Goal: Navigation & Orientation: Find specific page/section

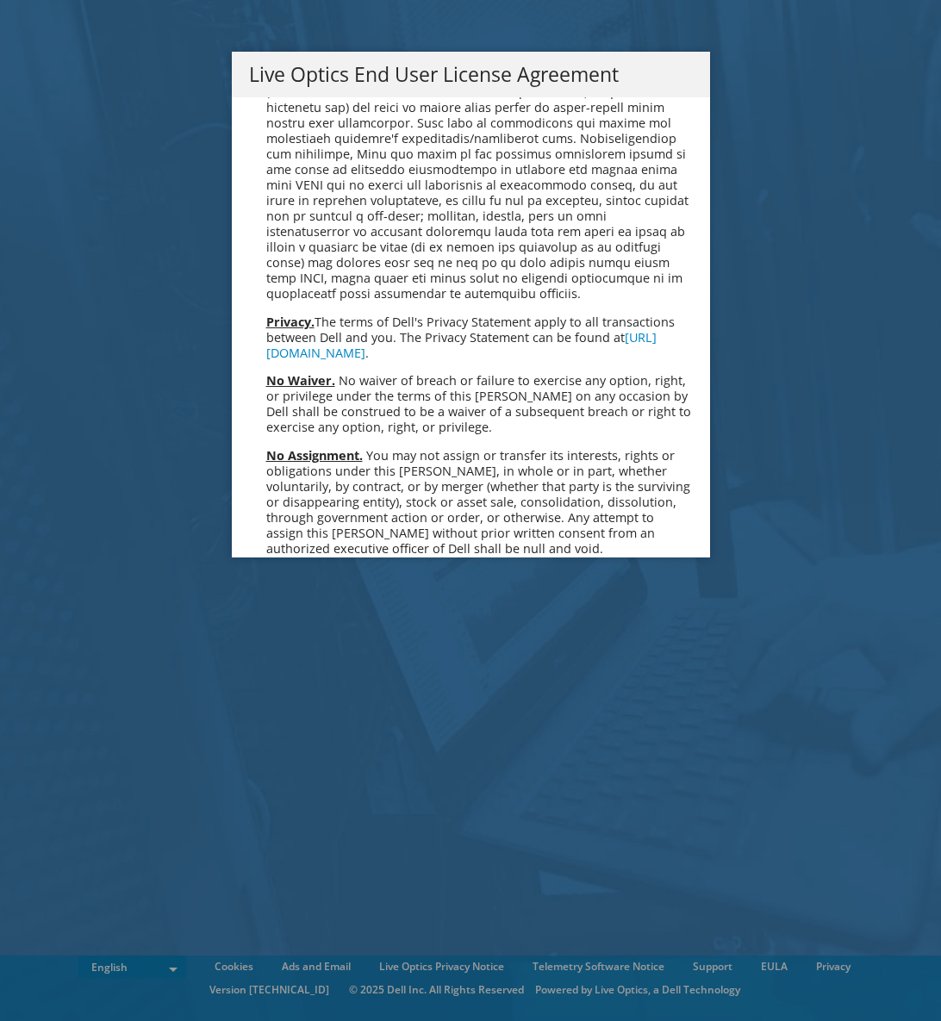
scroll to position [6518, 0]
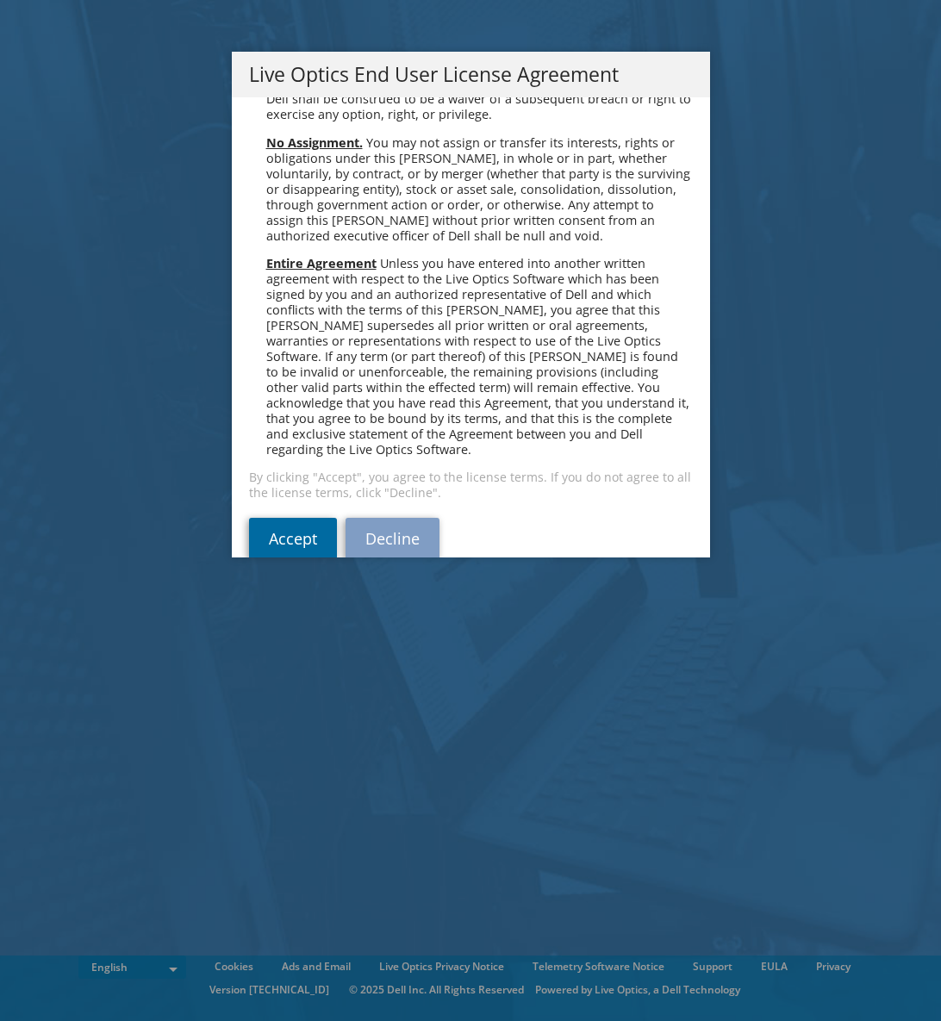
click at [280, 518] on link "Accept" at bounding box center [293, 538] width 88 height 41
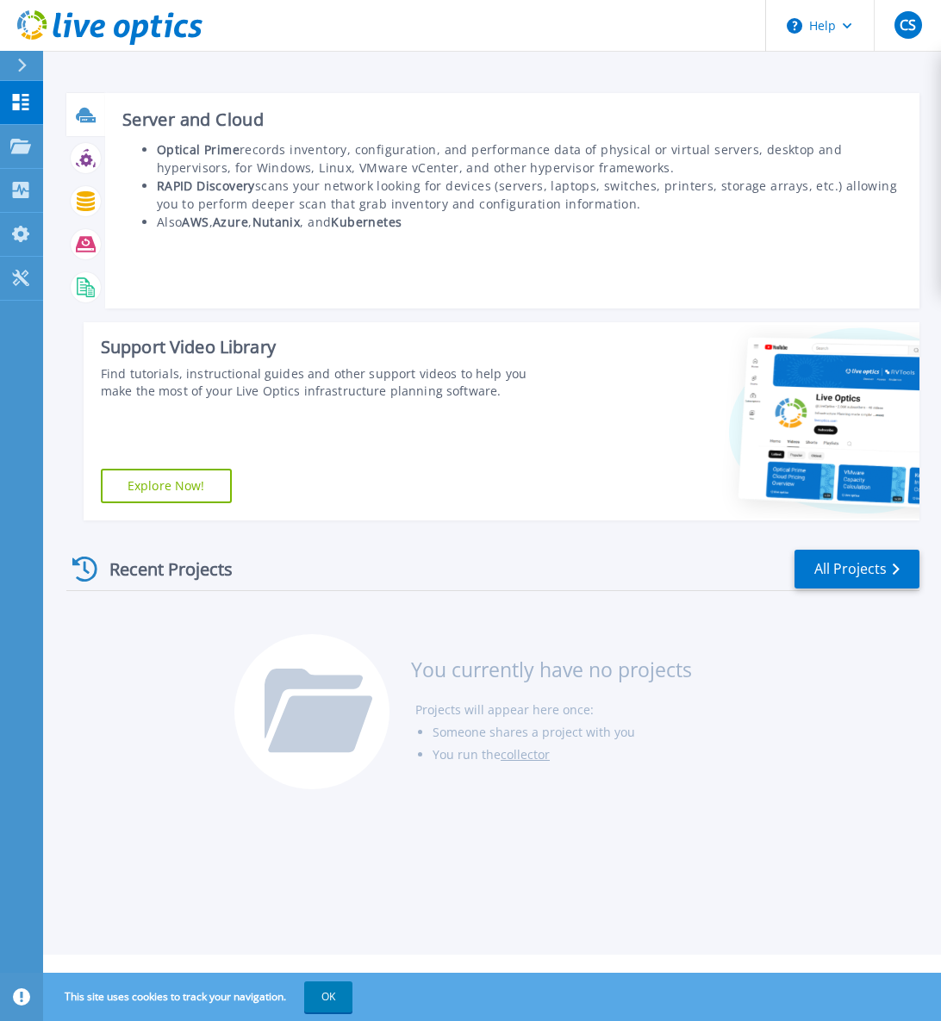
click at [86, 120] on icon at bounding box center [88, 119] width 16 height 5
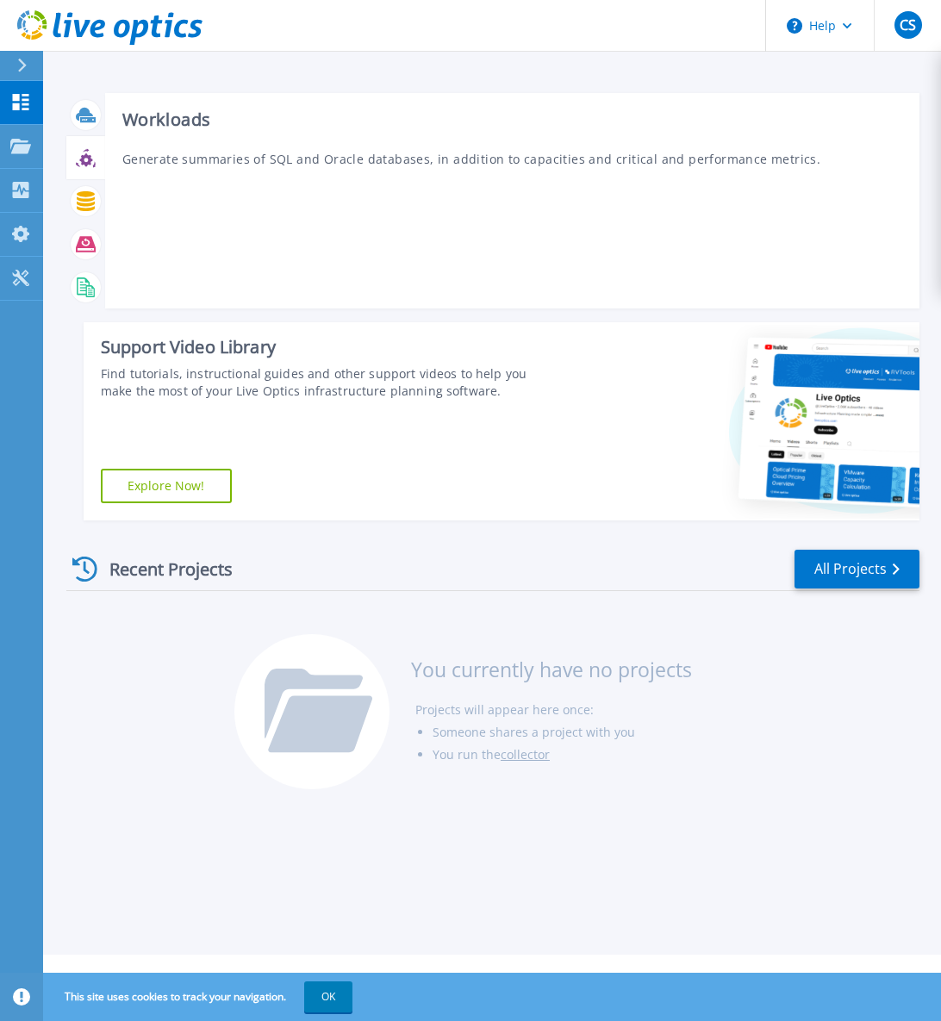
click at [85, 158] on icon at bounding box center [86, 158] width 20 height 20
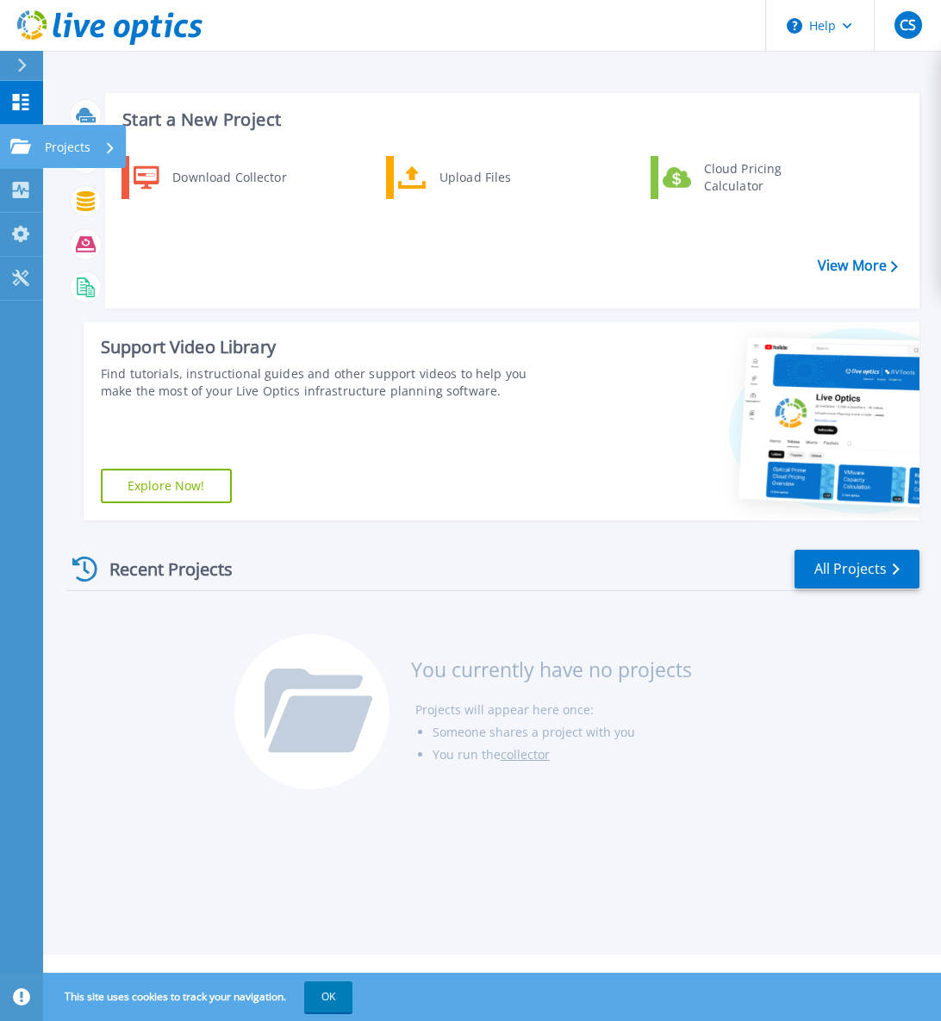
click at [28, 156] on link "Projects Projects" at bounding box center [21, 147] width 43 height 44
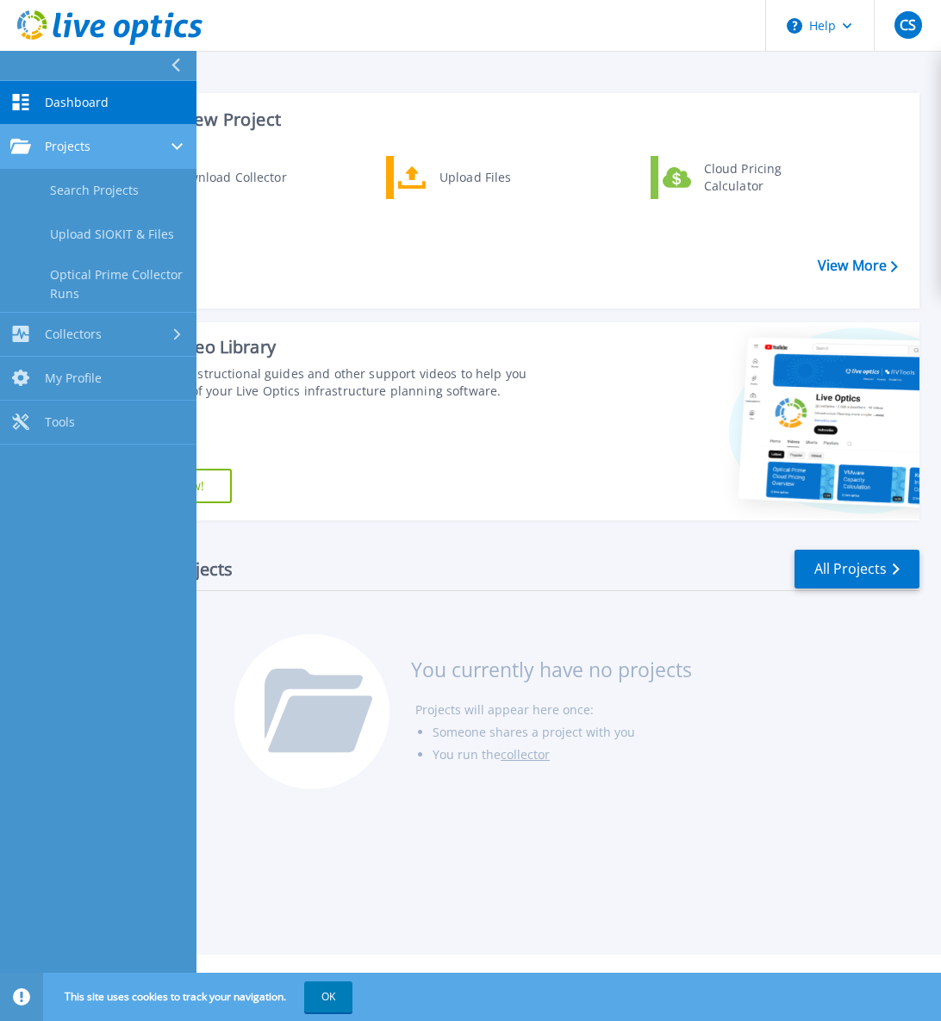
click at [71, 143] on span "Projects" at bounding box center [68, 147] width 46 height 16
click at [64, 143] on span "Projects" at bounding box center [68, 147] width 46 height 16
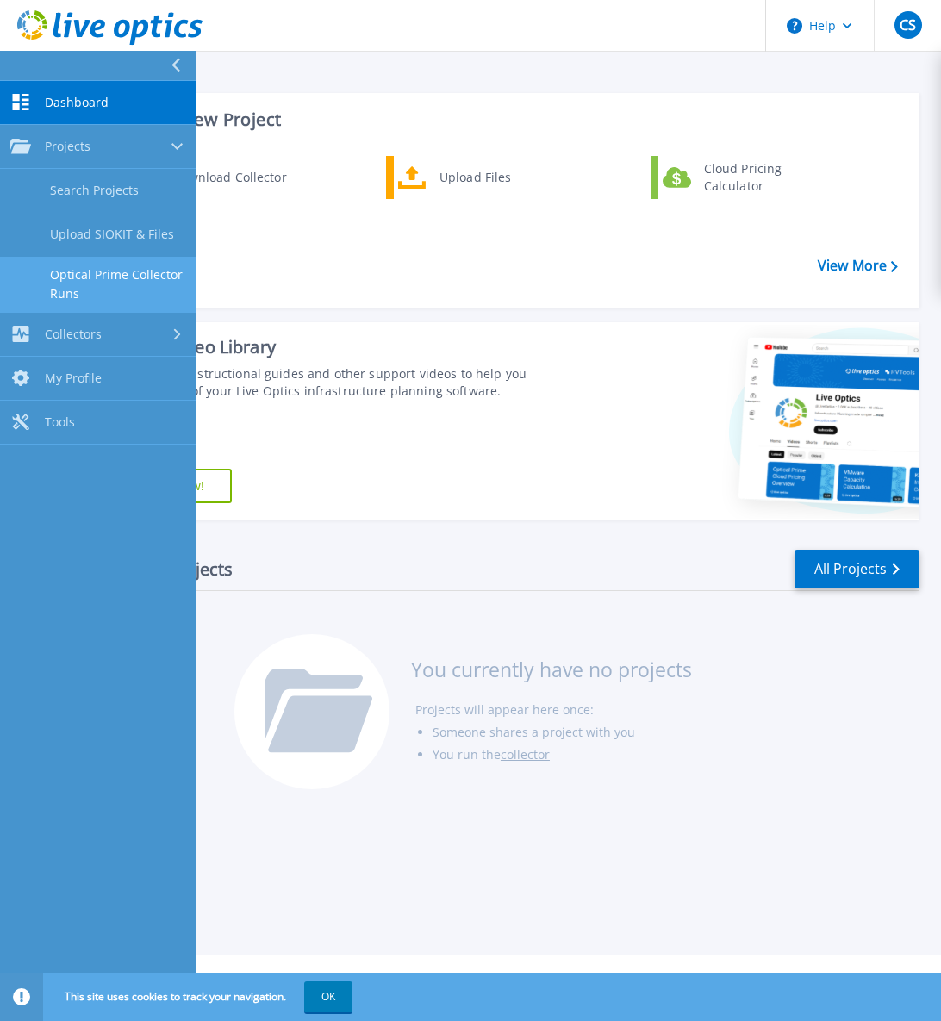
click at [94, 277] on link "Optical Prime Collector Runs" at bounding box center [98, 284] width 197 height 55
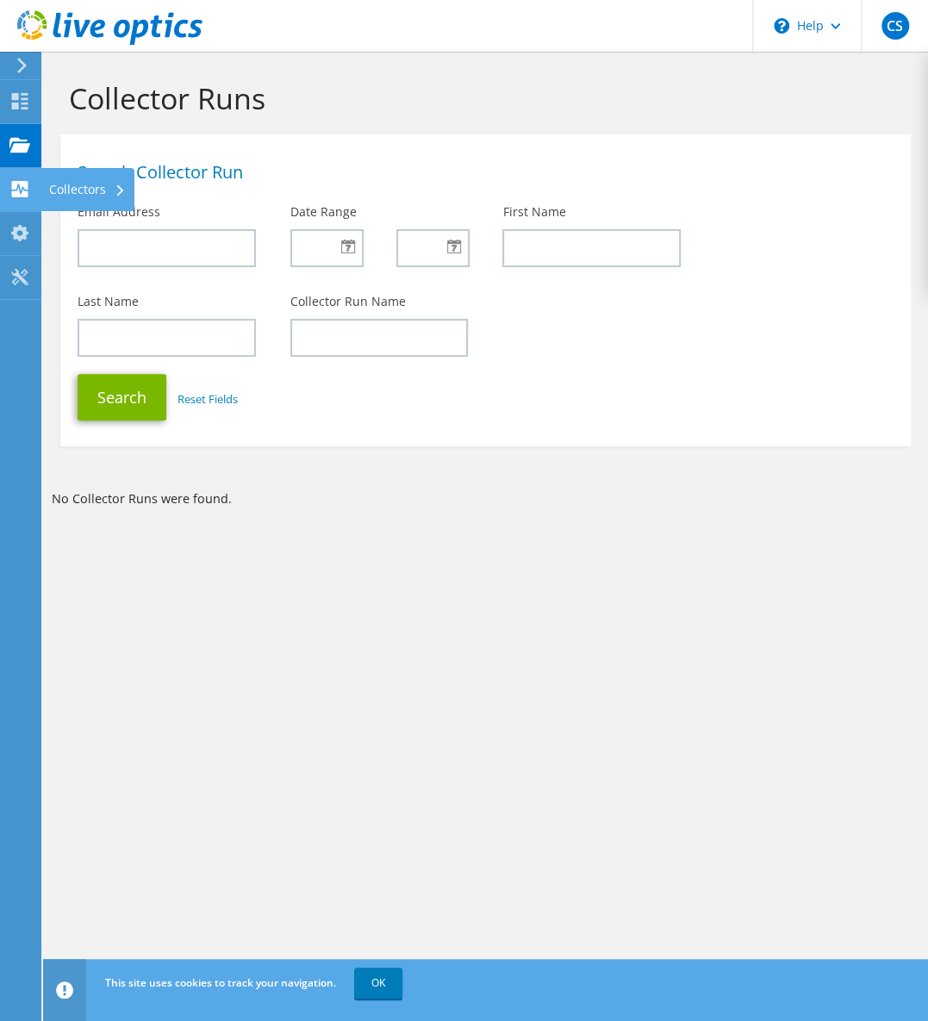
click at [22, 194] on use at bounding box center [20, 189] width 16 height 16
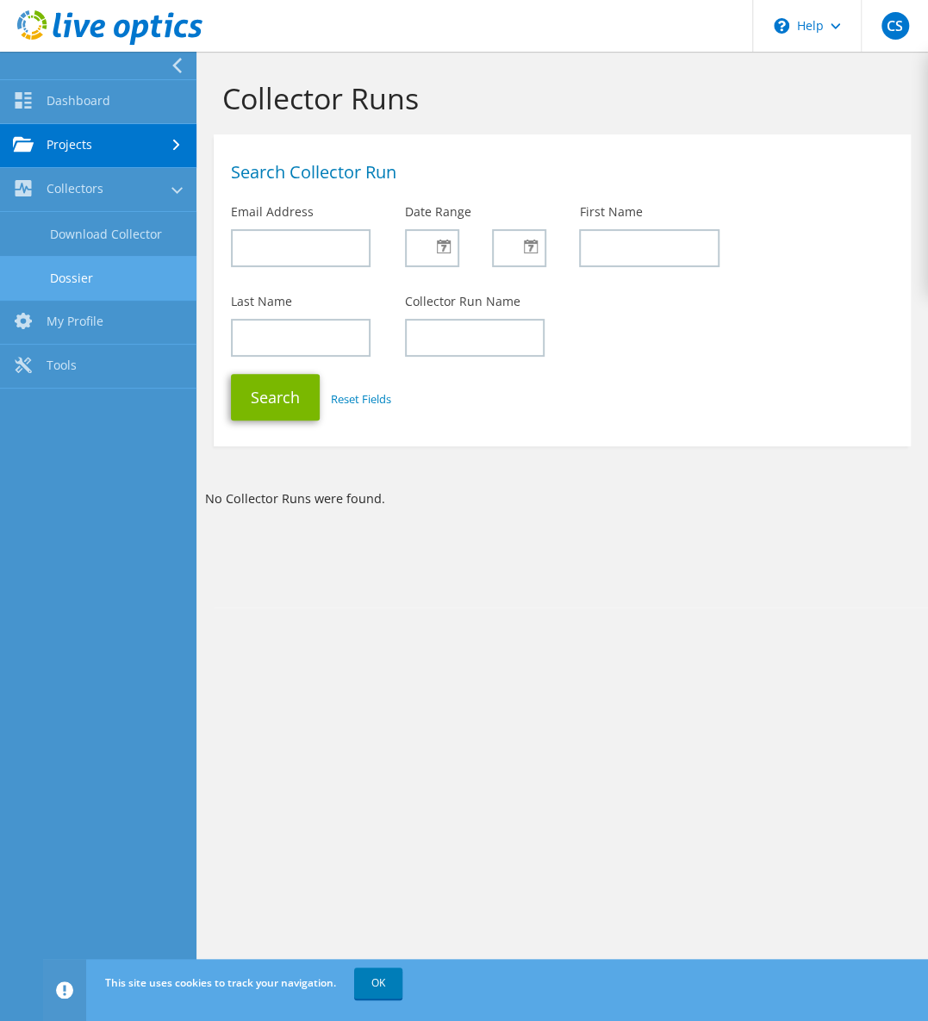
click at [60, 278] on link "Dossier" at bounding box center [98, 278] width 197 height 44
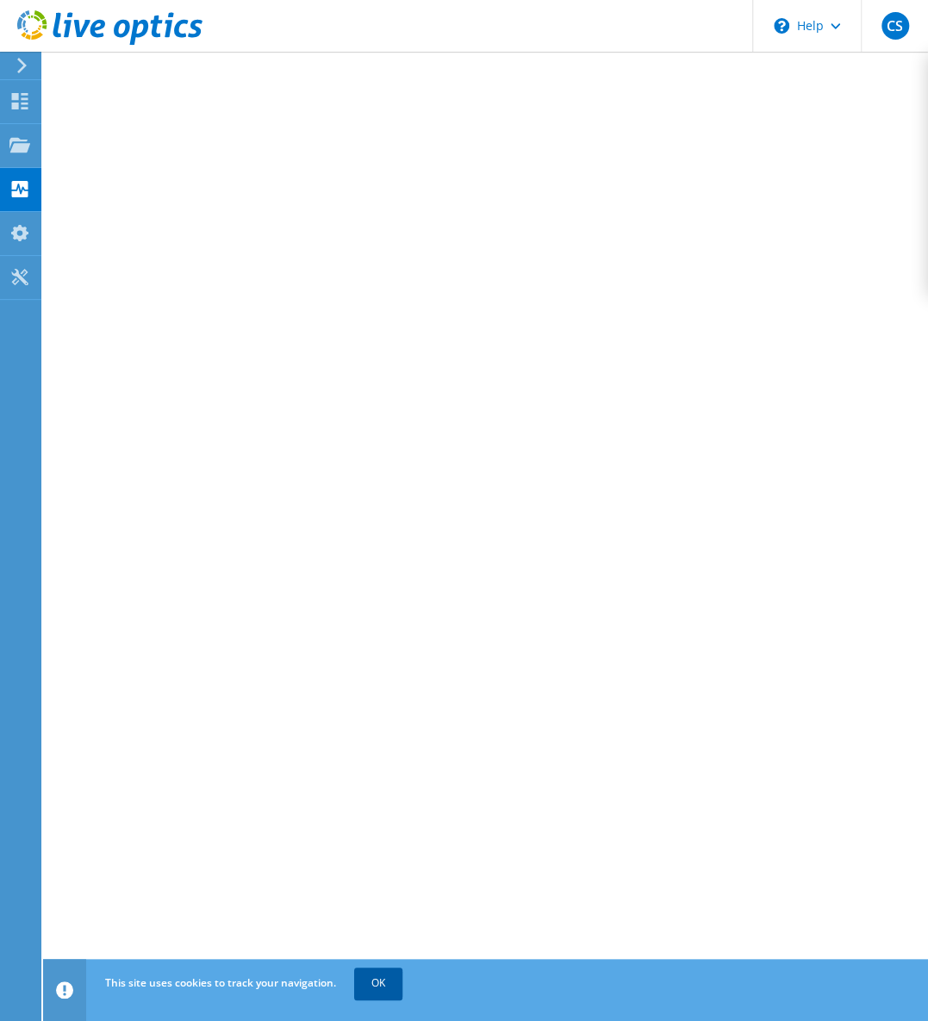
click at [381, 977] on link "OK" at bounding box center [378, 983] width 48 height 31
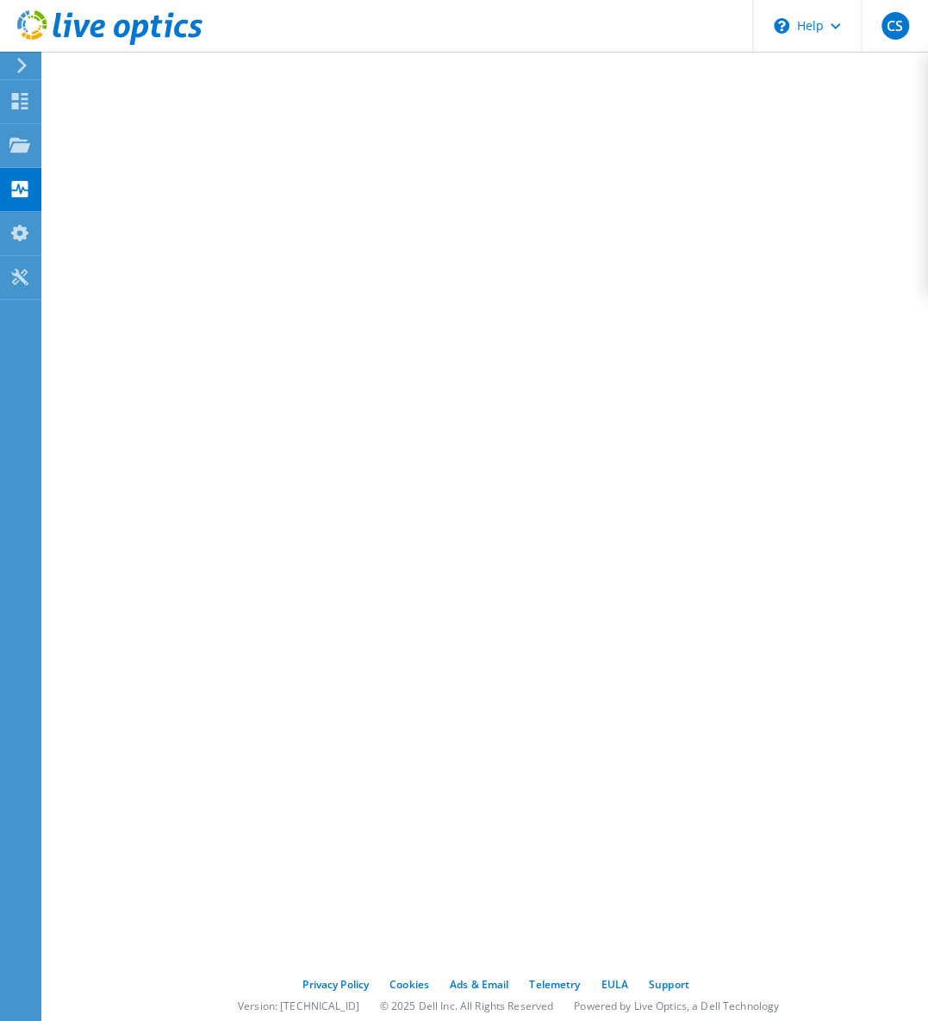
click at [100, 25] on icon at bounding box center [109, 27] width 185 height 35
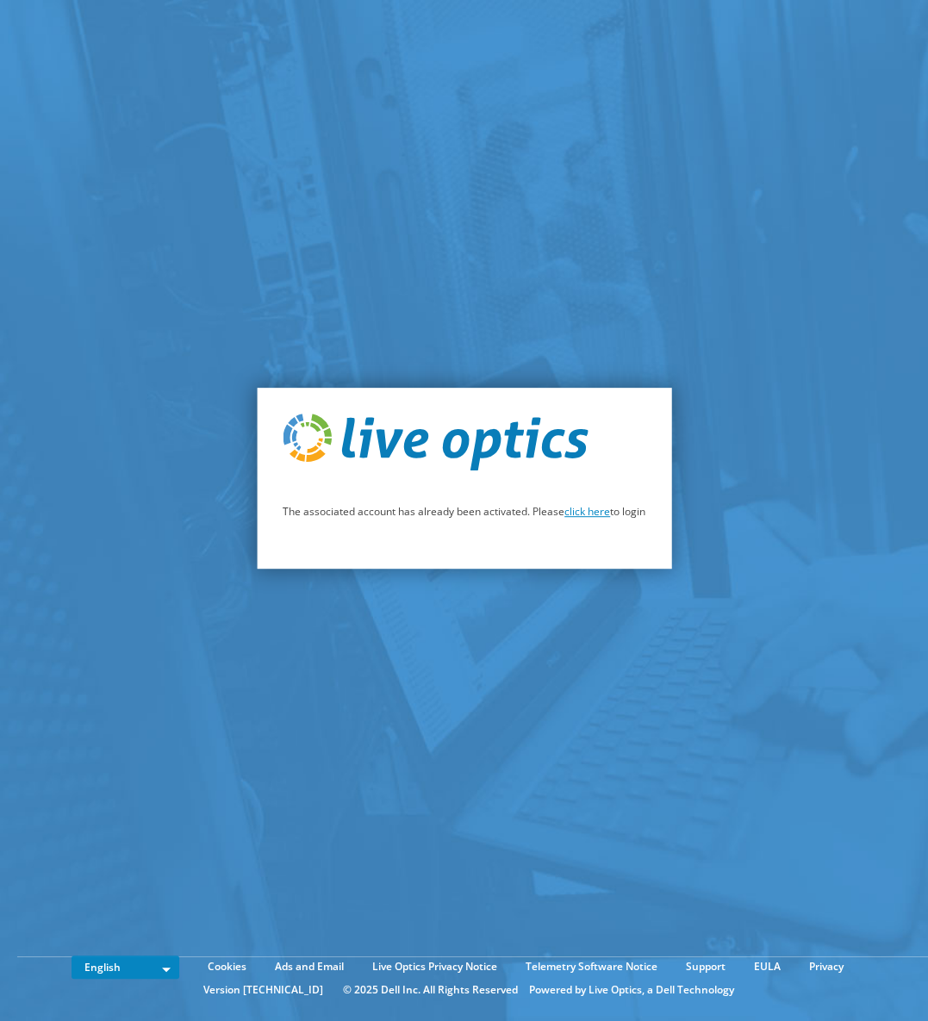
drag, startPoint x: 578, startPoint y: 515, endPoint x: 522, endPoint y: 580, distance: 86.2
click at [576, 516] on link "click here" at bounding box center [588, 511] width 46 height 15
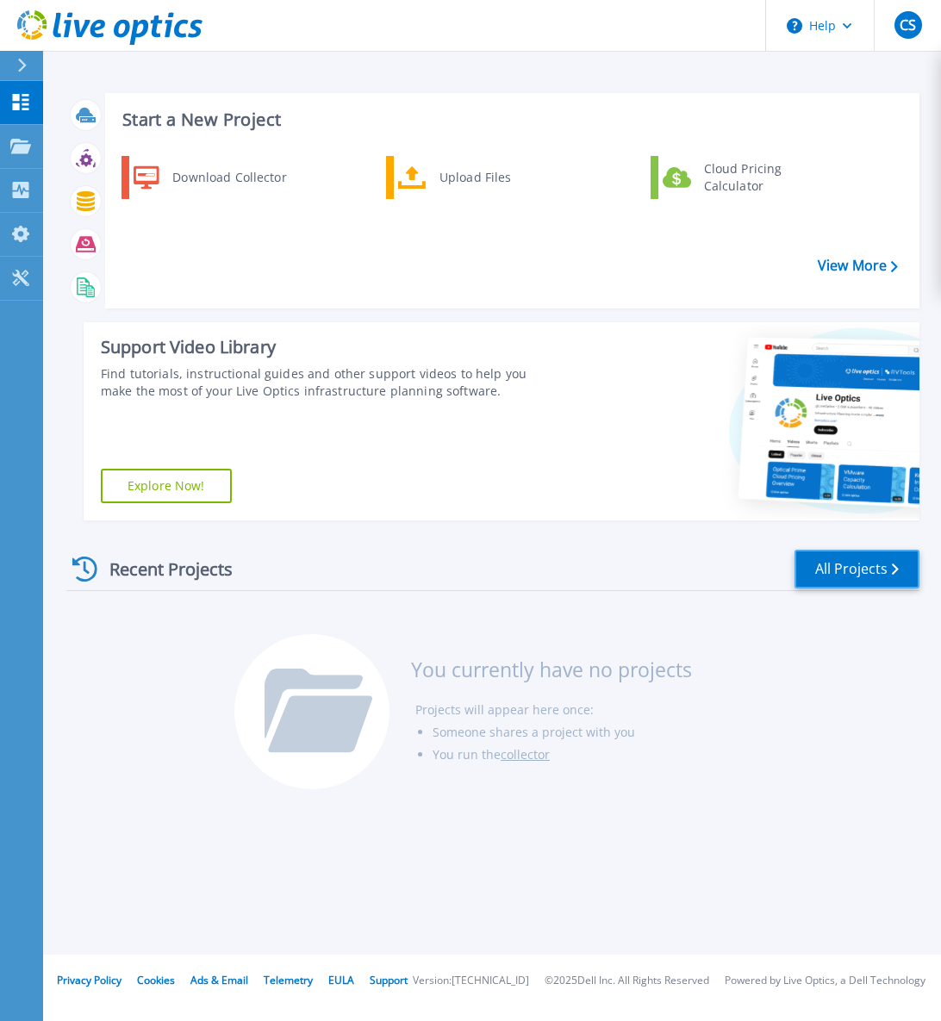
click at [857, 570] on link "All Projects" at bounding box center [857, 569] width 125 height 39
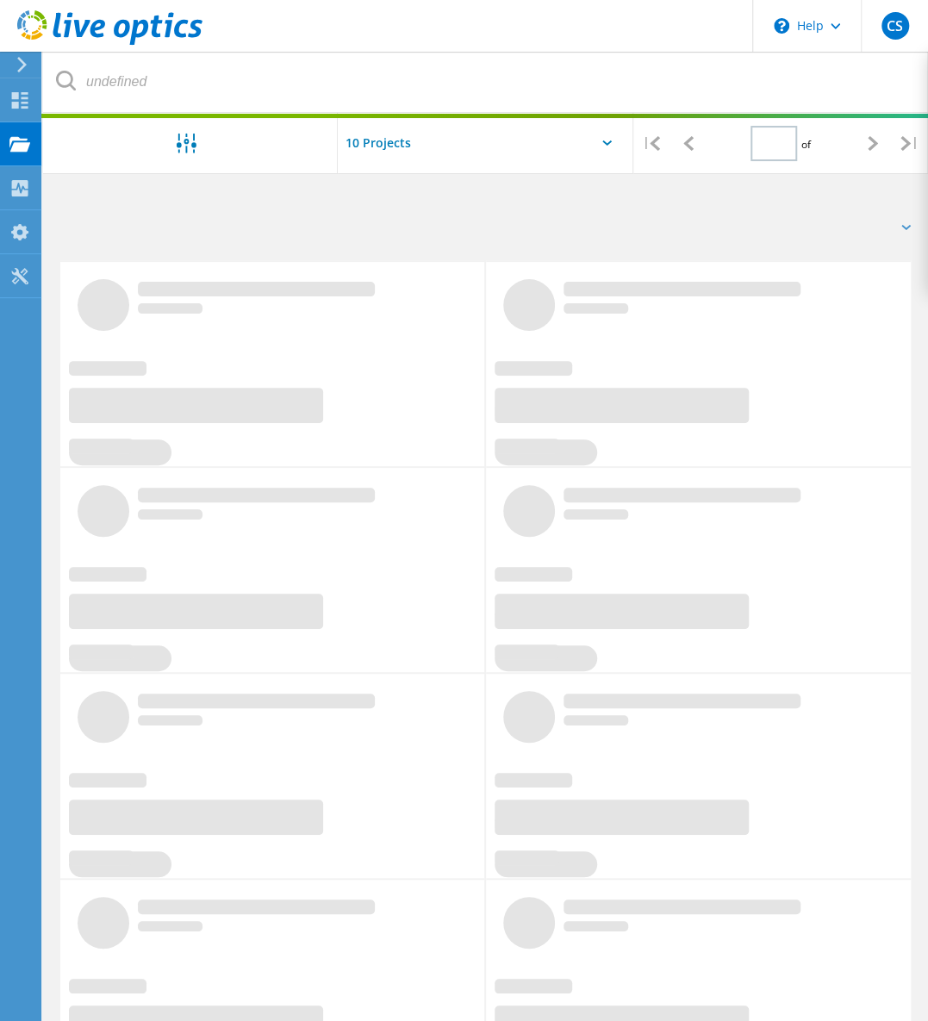
type input "1"
